Goal: Find specific page/section: Find specific page/section

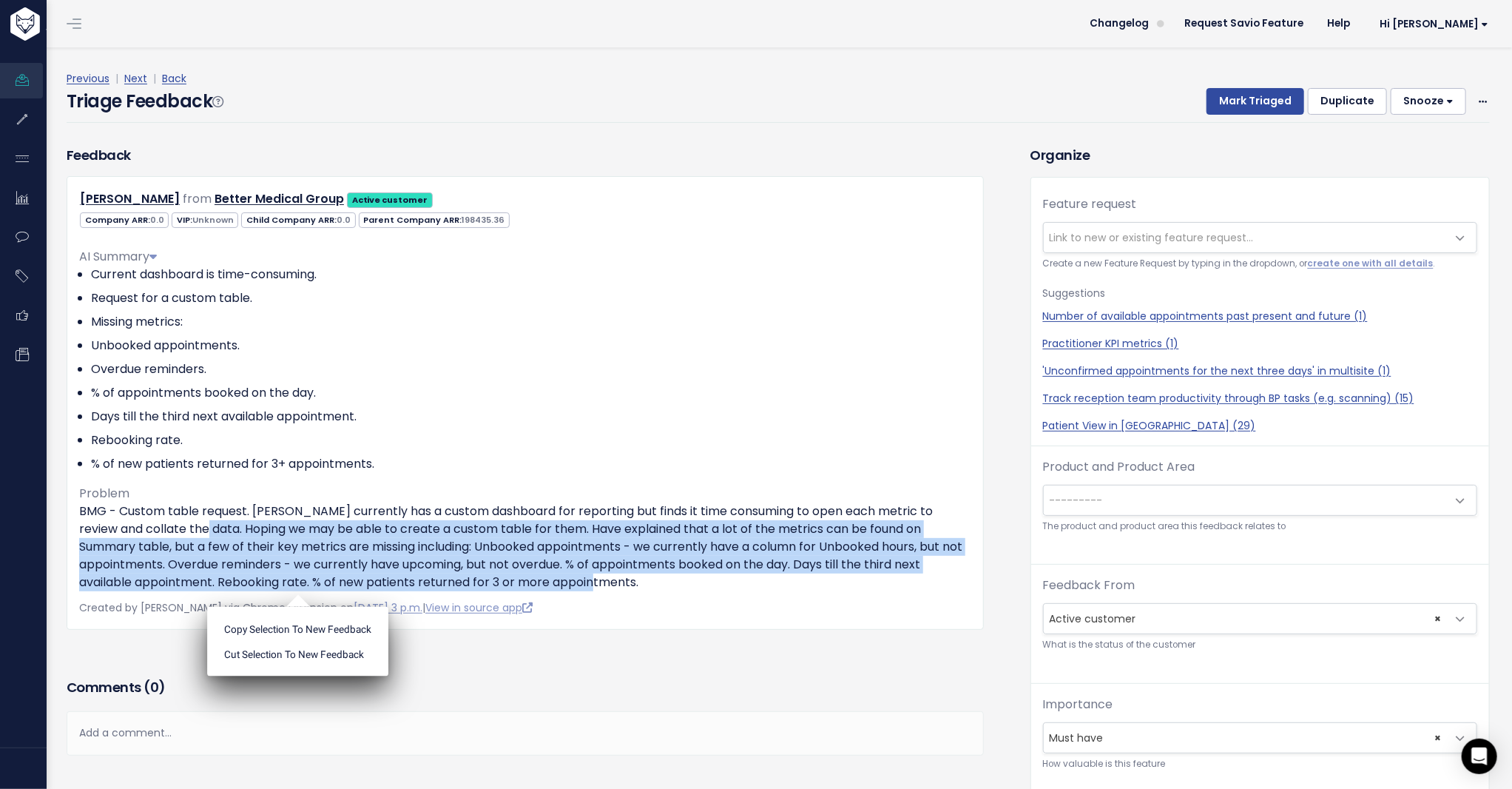
scroll to position [12, 0]
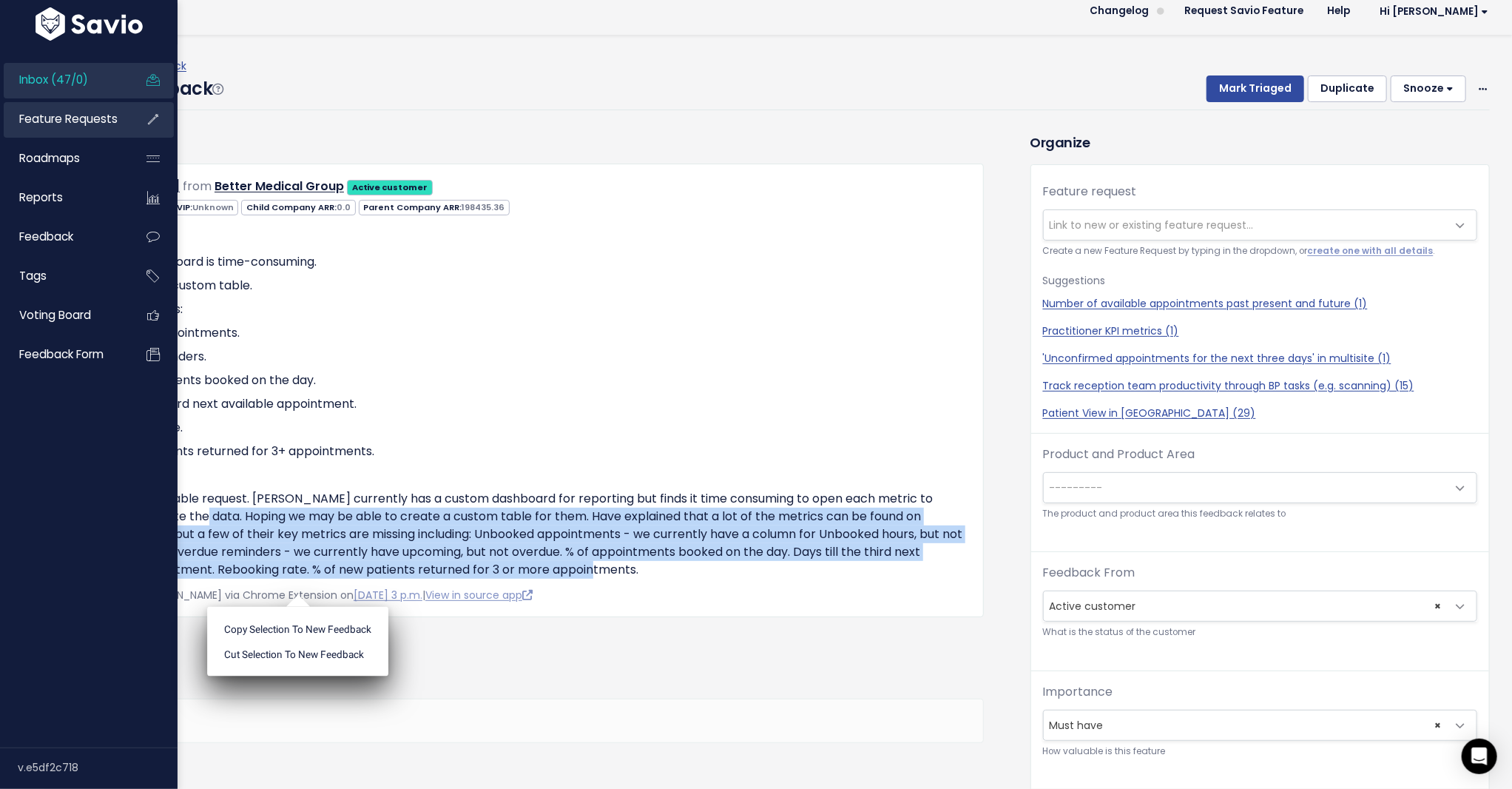
click at [34, 119] on span "Feature Requests" at bounding box center [68, 119] width 98 height 16
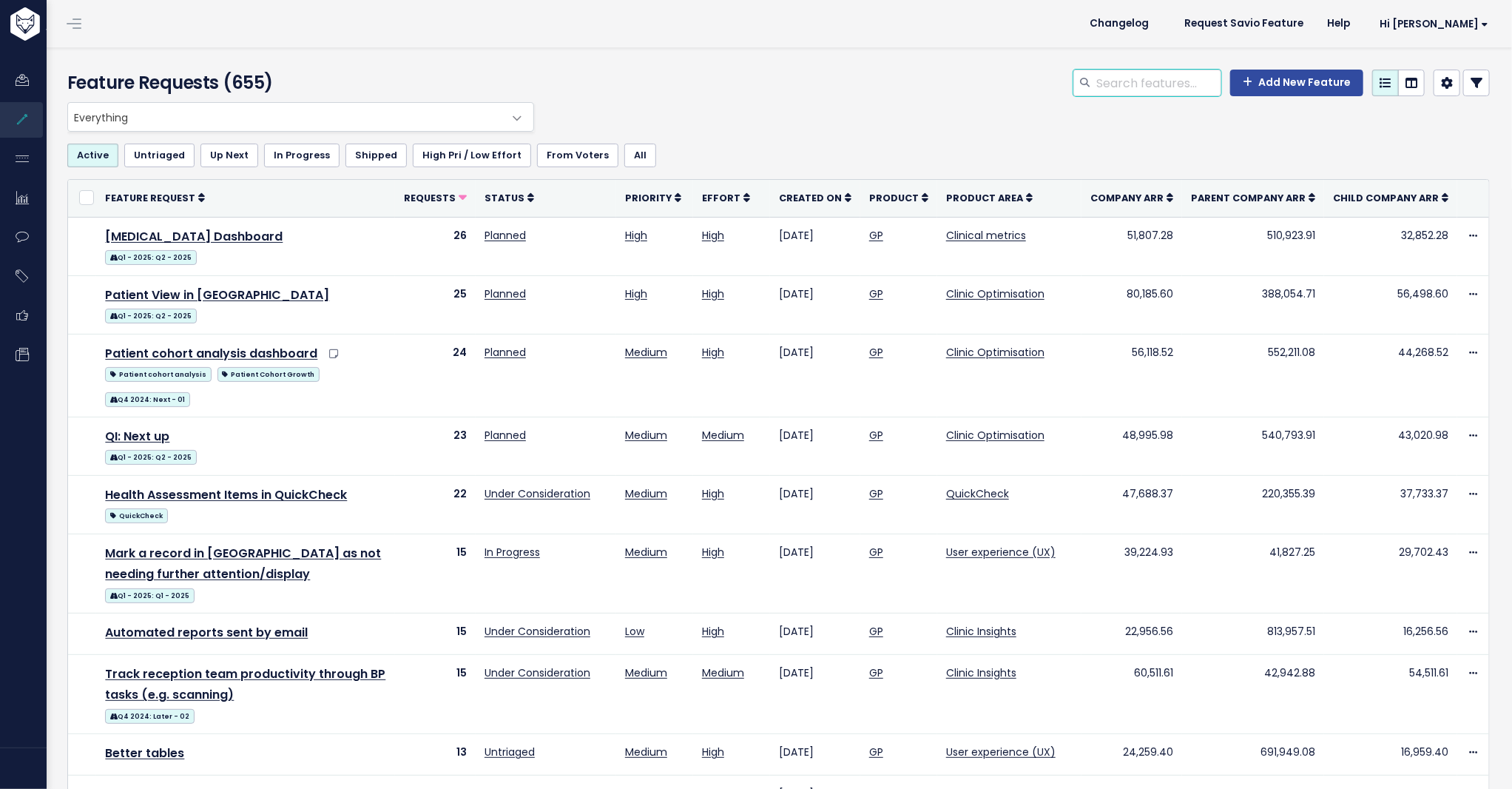
click at [1116, 80] on input "search" at bounding box center [1157, 82] width 126 height 26
type input "columns"
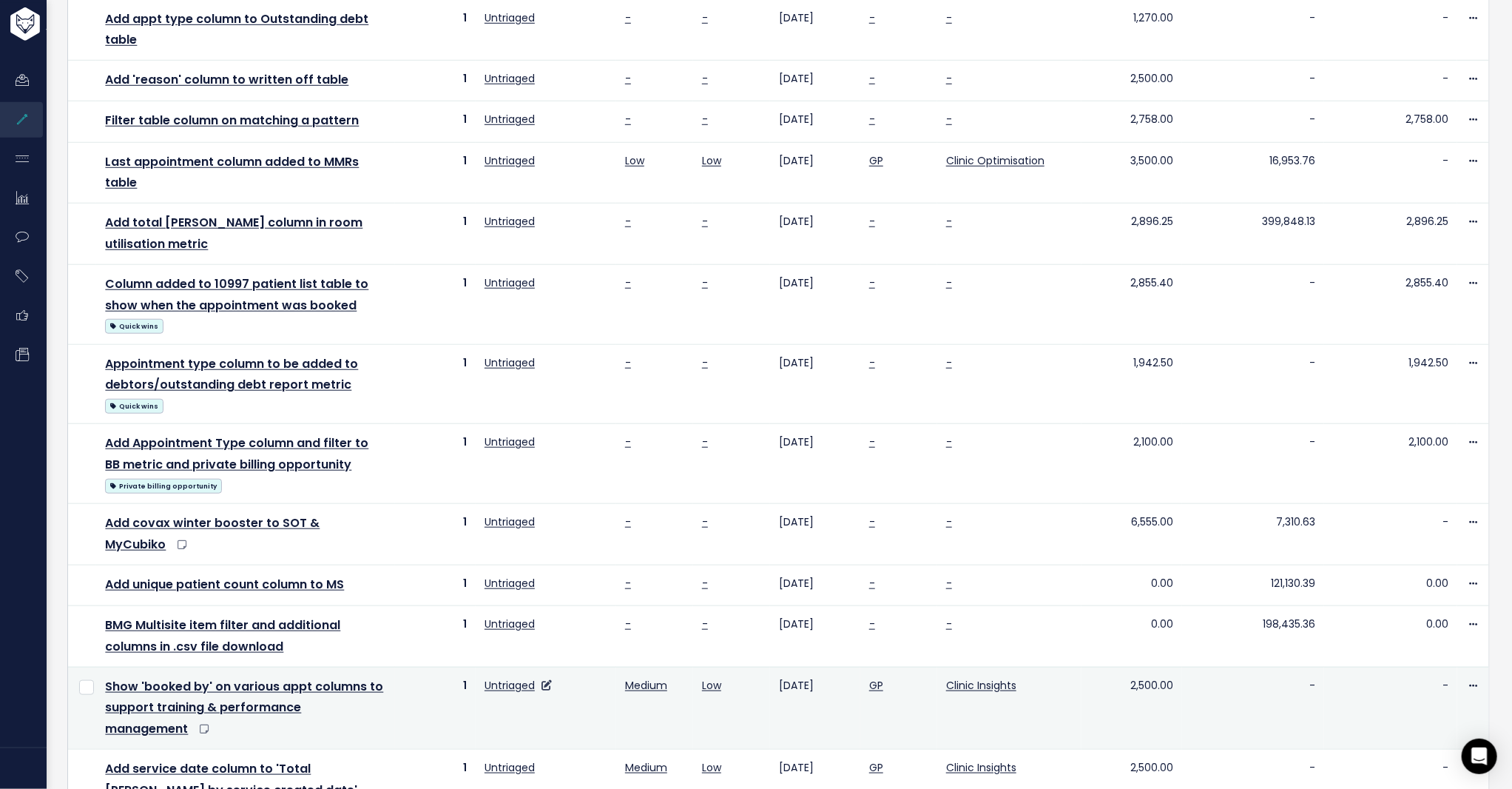
scroll to position [692, 0]
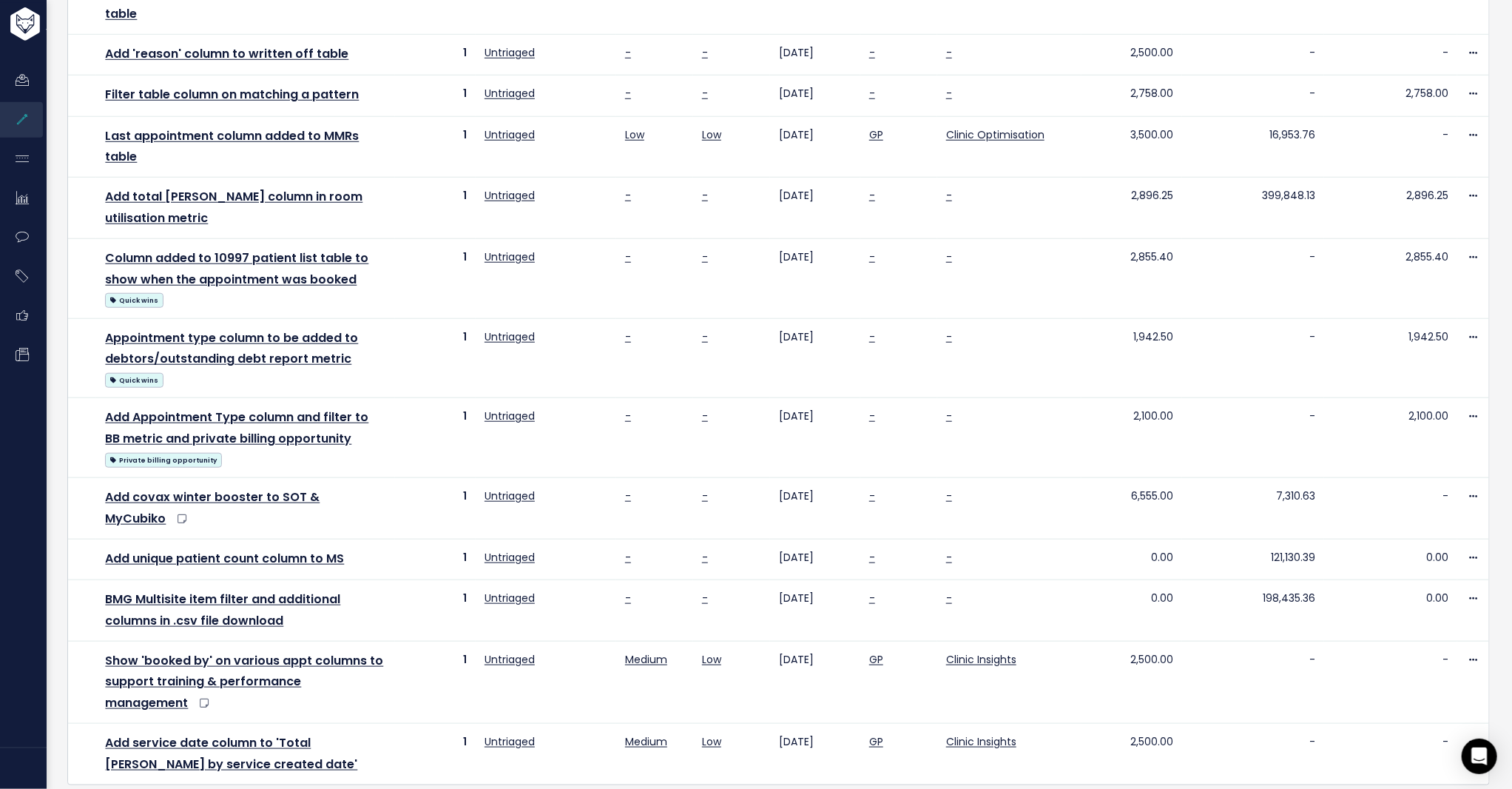
click at [778, 788] on li "2" at bounding box center [792, 802] width 30 height 23
click at [780, 788] on link "2" at bounding box center [792, 802] width 23 height 23
